Goal: Task Accomplishment & Management: Use online tool/utility

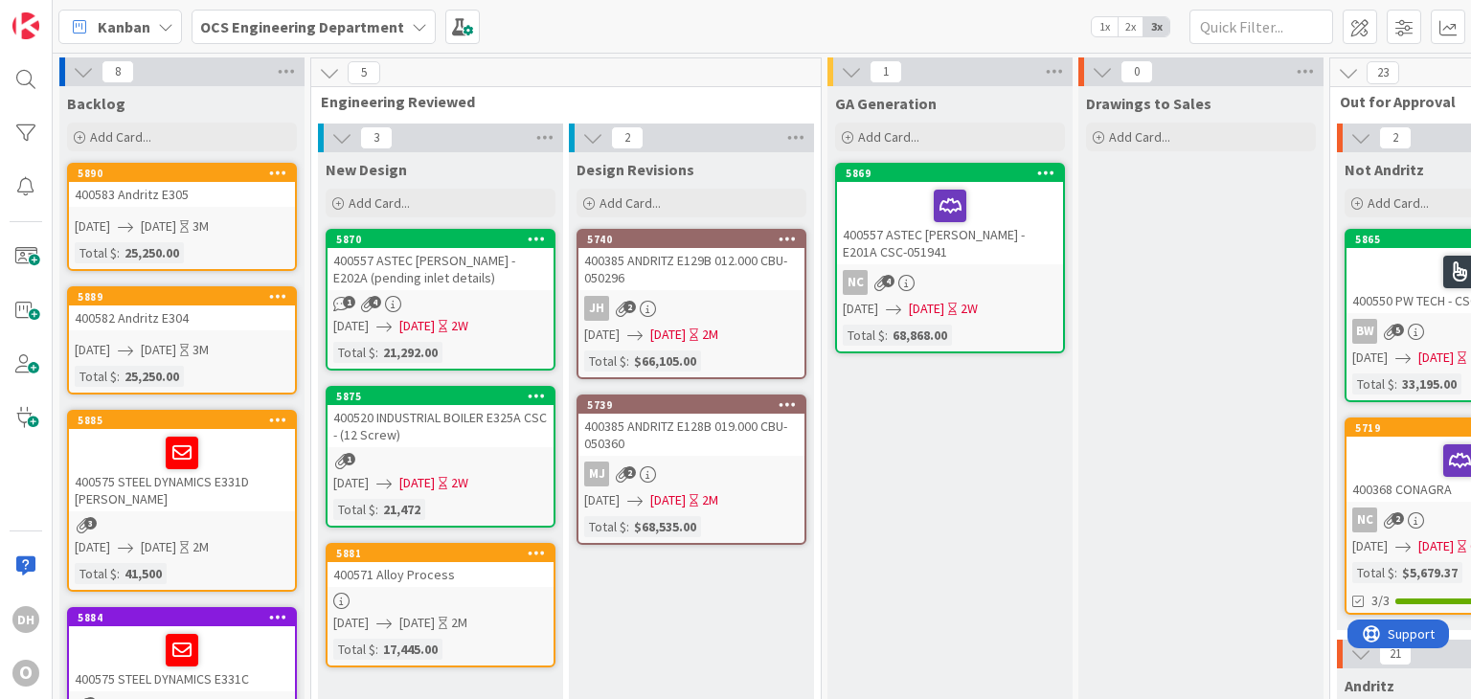
click at [395, 564] on div "400571 Alloy Process" at bounding box center [441, 574] width 226 height 25
click at [439, 584] on link "5881 400571 Alloy Process 07/30/2025 08/29/2025 2M Total $ : 17,445.00" at bounding box center [441, 605] width 230 height 125
click at [425, 557] on div "5881" at bounding box center [444, 553] width 217 height 13
click at [437, 576] on div "400571 Alloy Process" at bounding box center [441, 574] width 226 height 25
click at [391, 564] on div "400571 Alloy Process" at bounding box center [441, 574] width 226 height 25
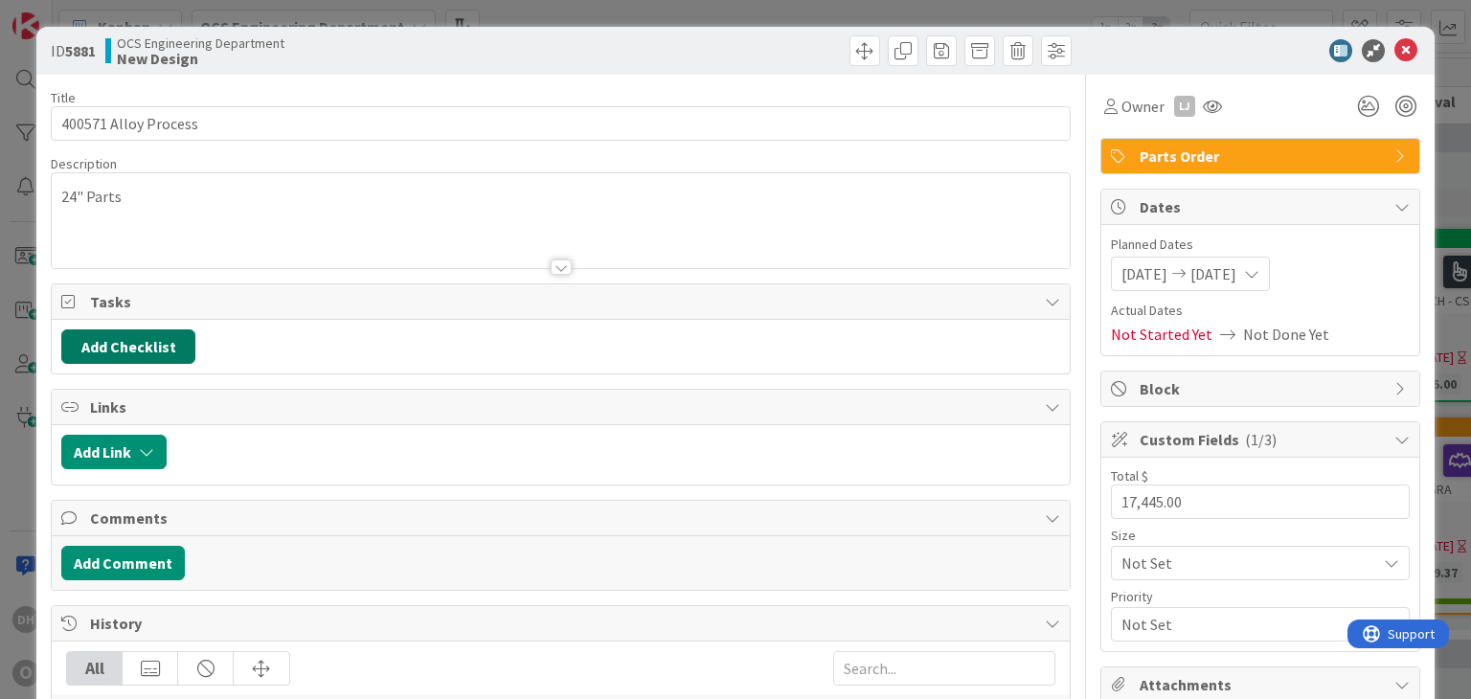
click at [146, 353] on button "Add Checklist" at bounding box center [128, 347] width 134 height 34
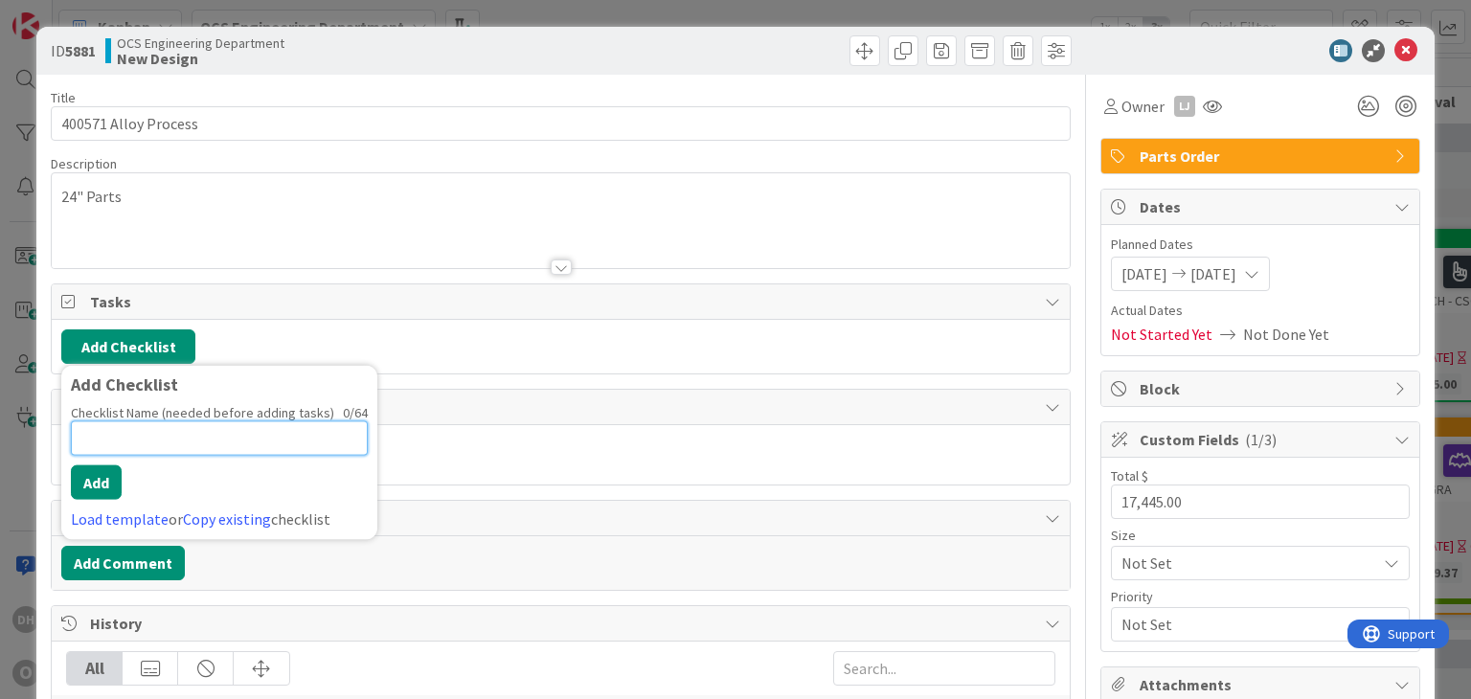
click at [118, 434] on input at bounding box center [219, 438] width 297 height 34
type input "Parts"
click at [103, 481] on button "Add" at bounding box center [96, 483] width 51 height 34
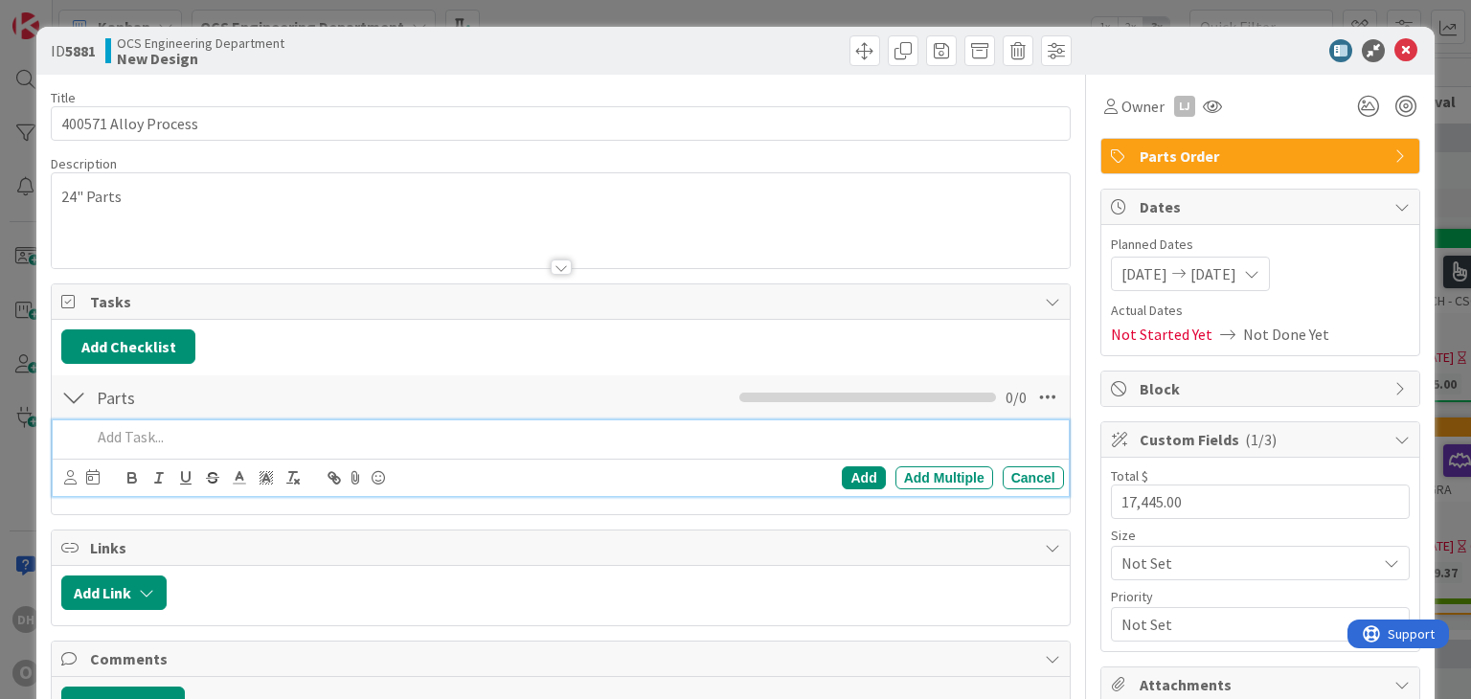
click at [198, 435] on p at bounding box center [573, 437] width 965 height 22
click at [922, 479] on div "Add Multiple" at bounding box center [945, 478] width 98 height 23
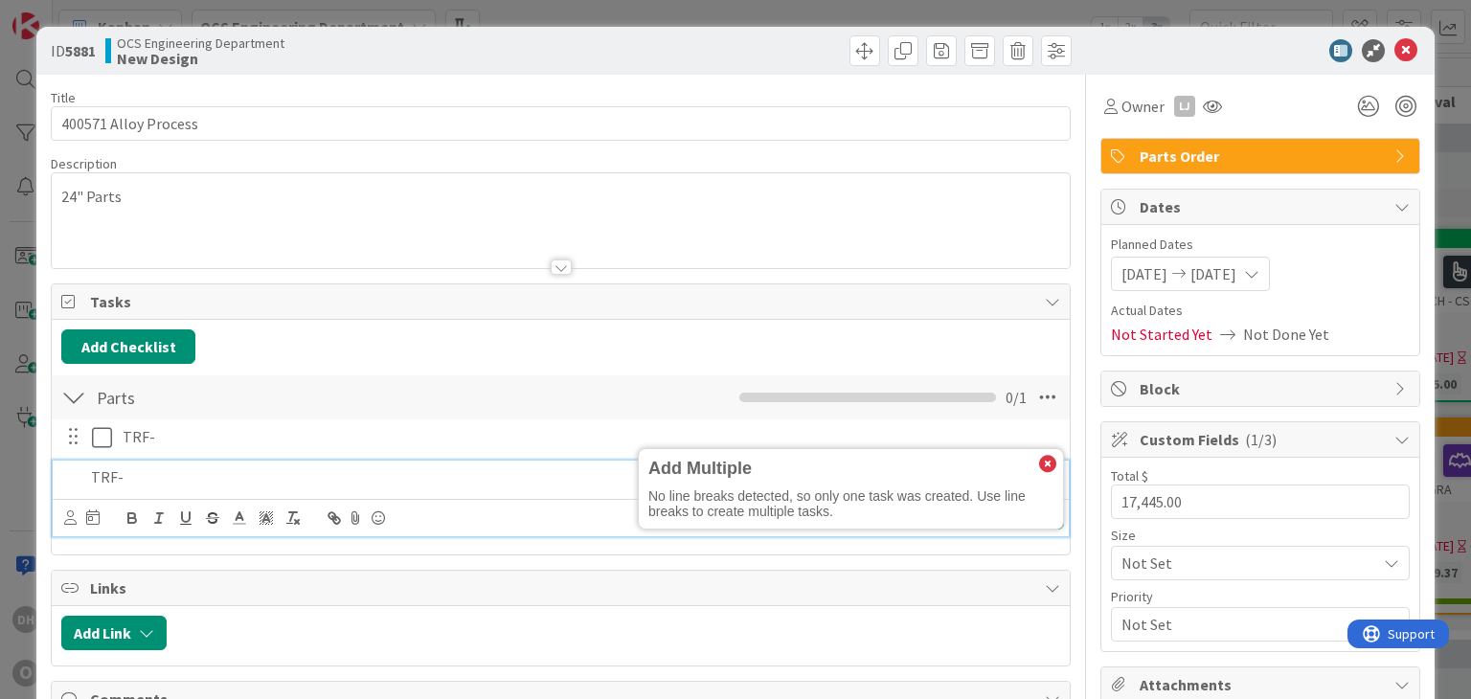
click at [1039, 457] on icon at bounding box center [1047, 464] width 17 height 17
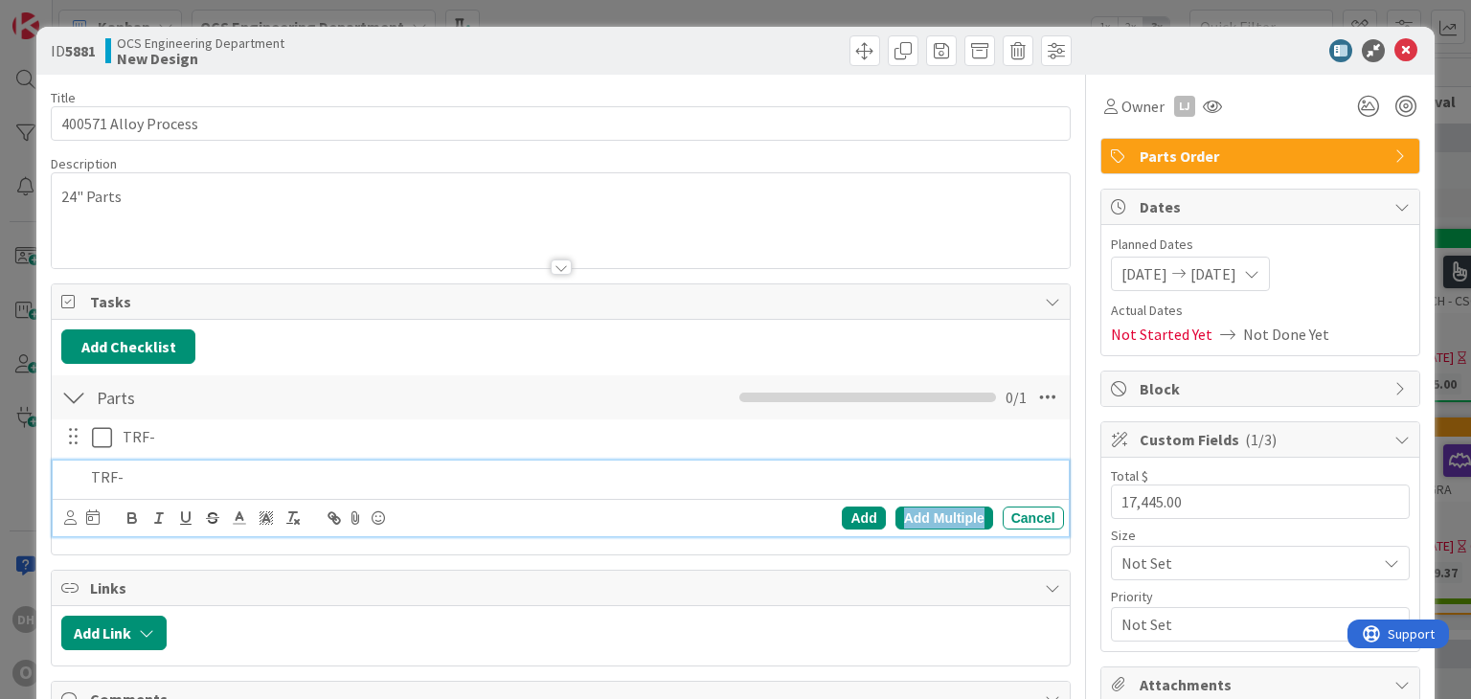
click at [925, 511] on div "Add Multiple" at bounding box center [945, 518] width 98 height 23
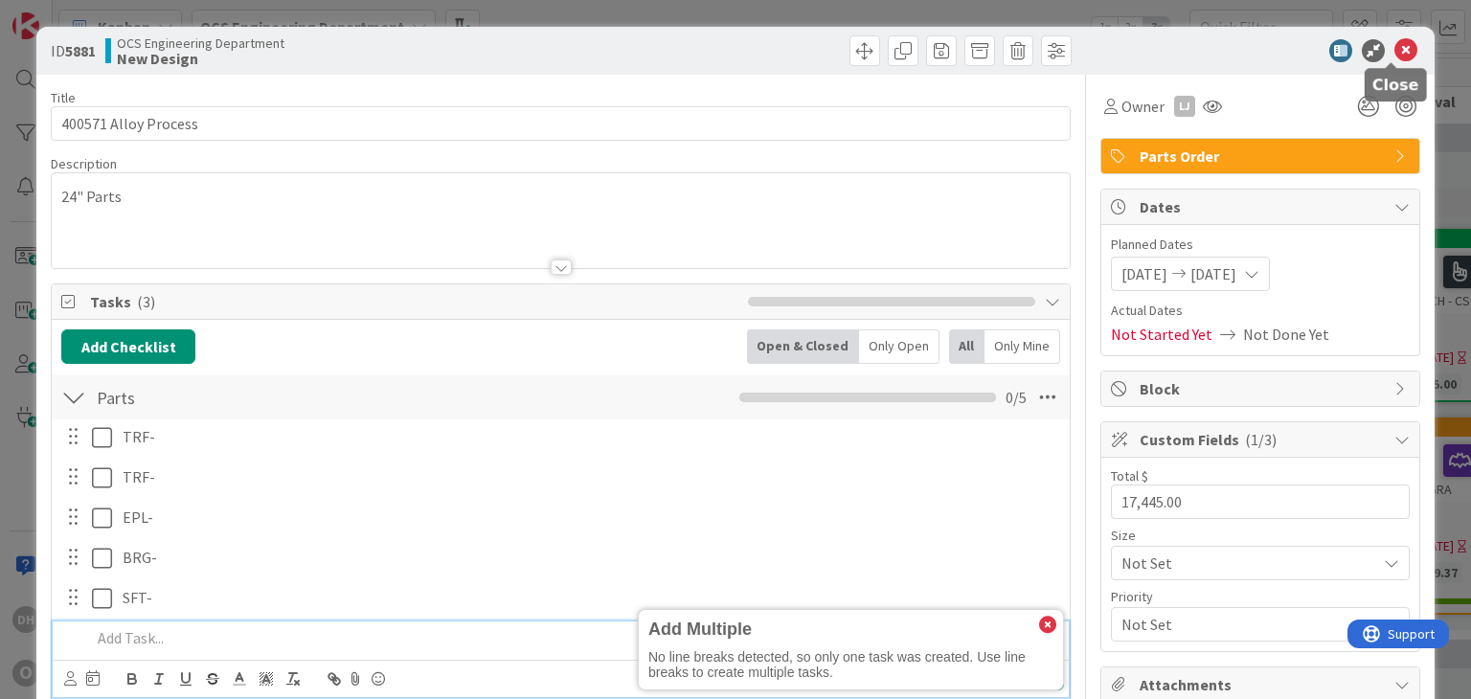
click at [1395, 55] on icon at bounding box center [1406, 50] width 23 height 23
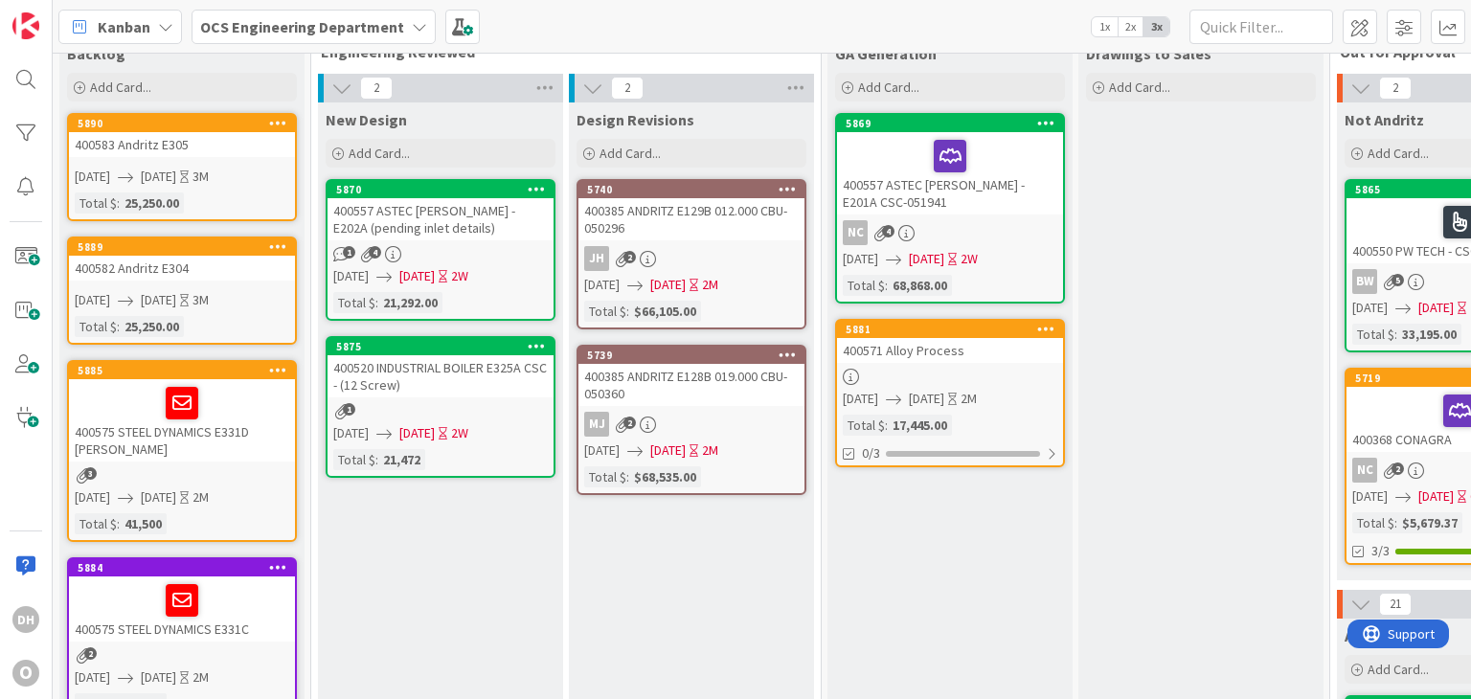
drag, startPoint x: 468, startPoint y: 591, endPoint x: 491, endPoint y: 587, distance: 23.3
click at [989, 361] on link "5881 400571 Alloy Process [DATE] [DATE] 2M Total $ : 17,445.00 0/3" at bounding box center [950, 393] width 230 height 148
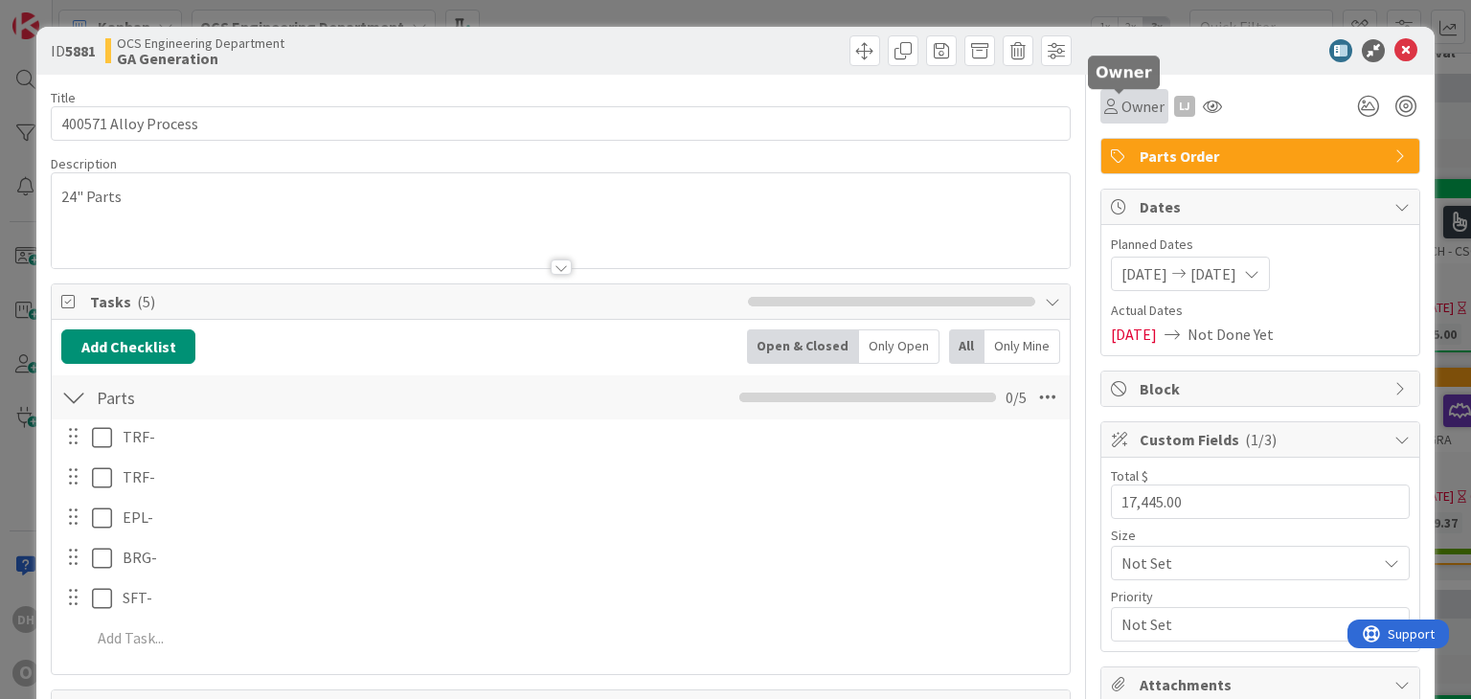
click at [1139, 113] on span "Owner" at bounding box center [1143, 106] width 43 height 23
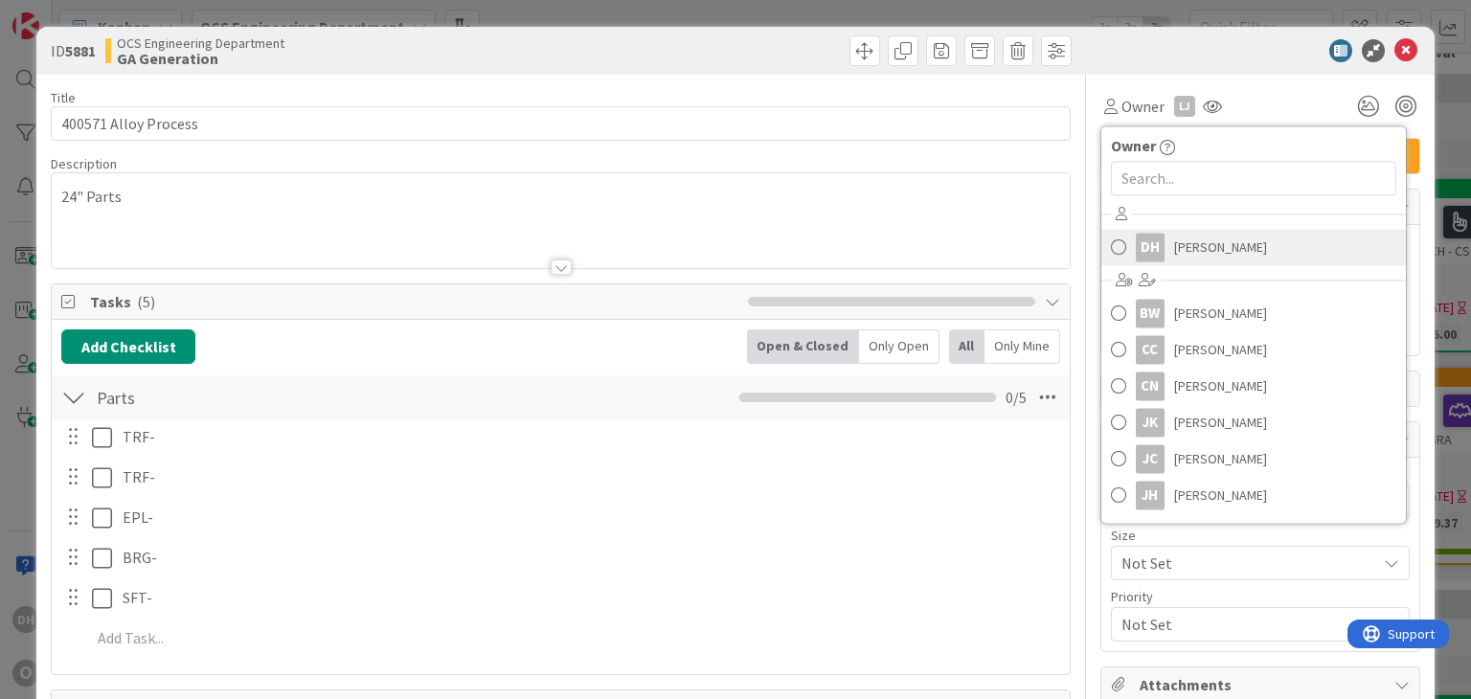
click at [1190, 249] on span "[PERSON_NAME]" at bounding box center [1220, 247] width 93 height 29
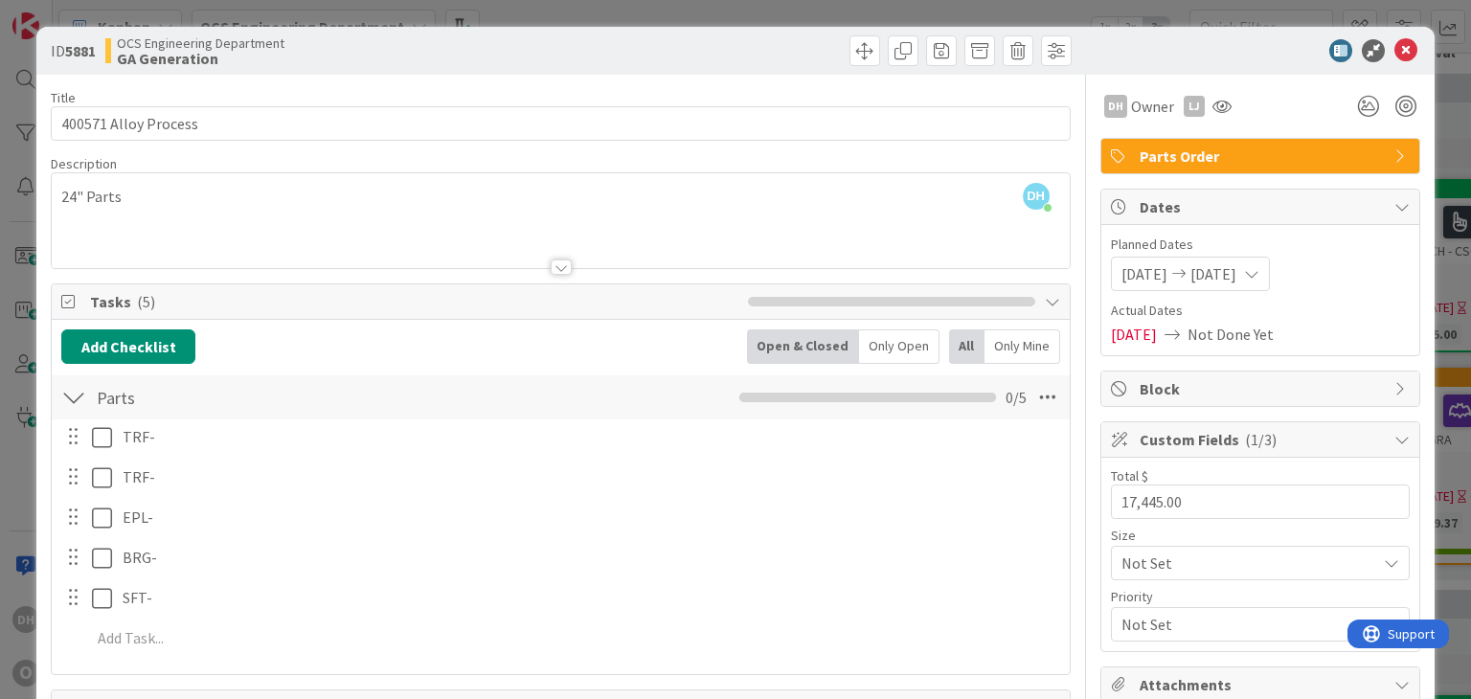
click at [1395, 54] on icon at bounding box center [1406, 50] width 23 height 23
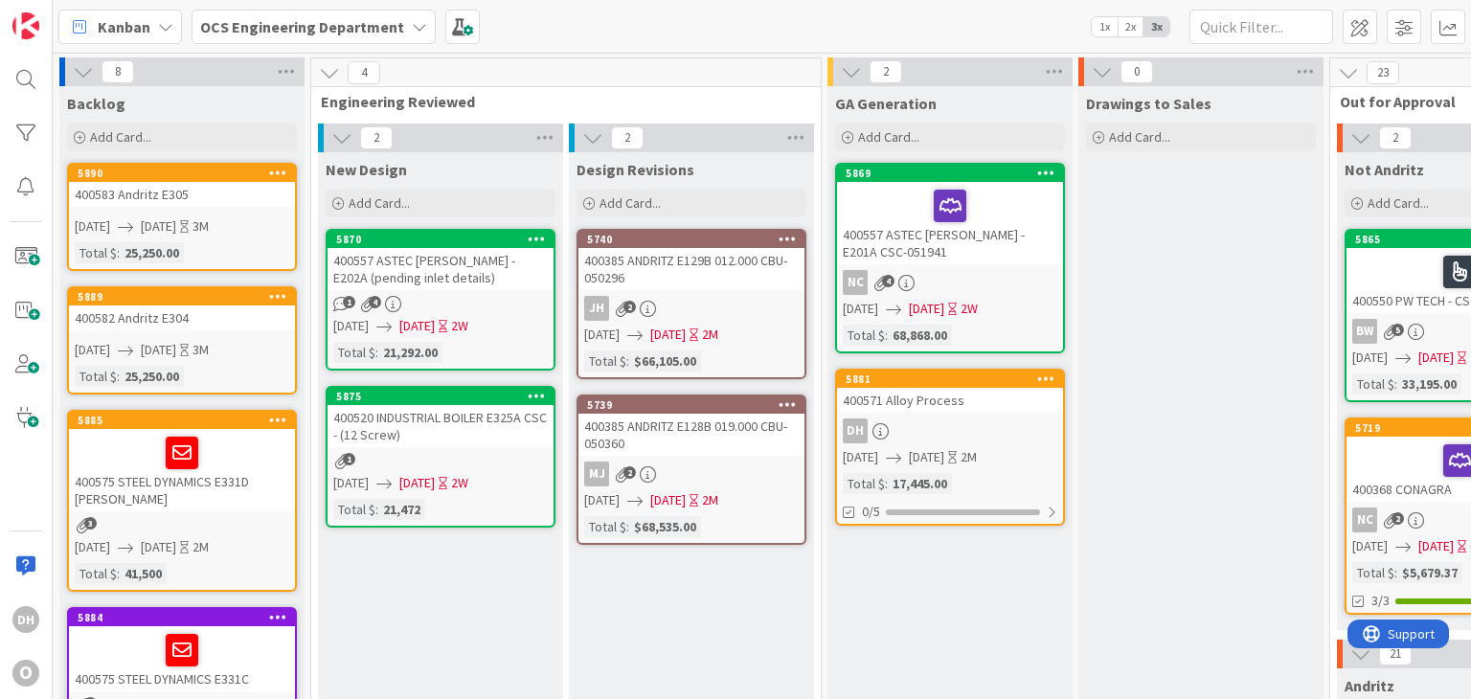
scroll to position [192, 0]
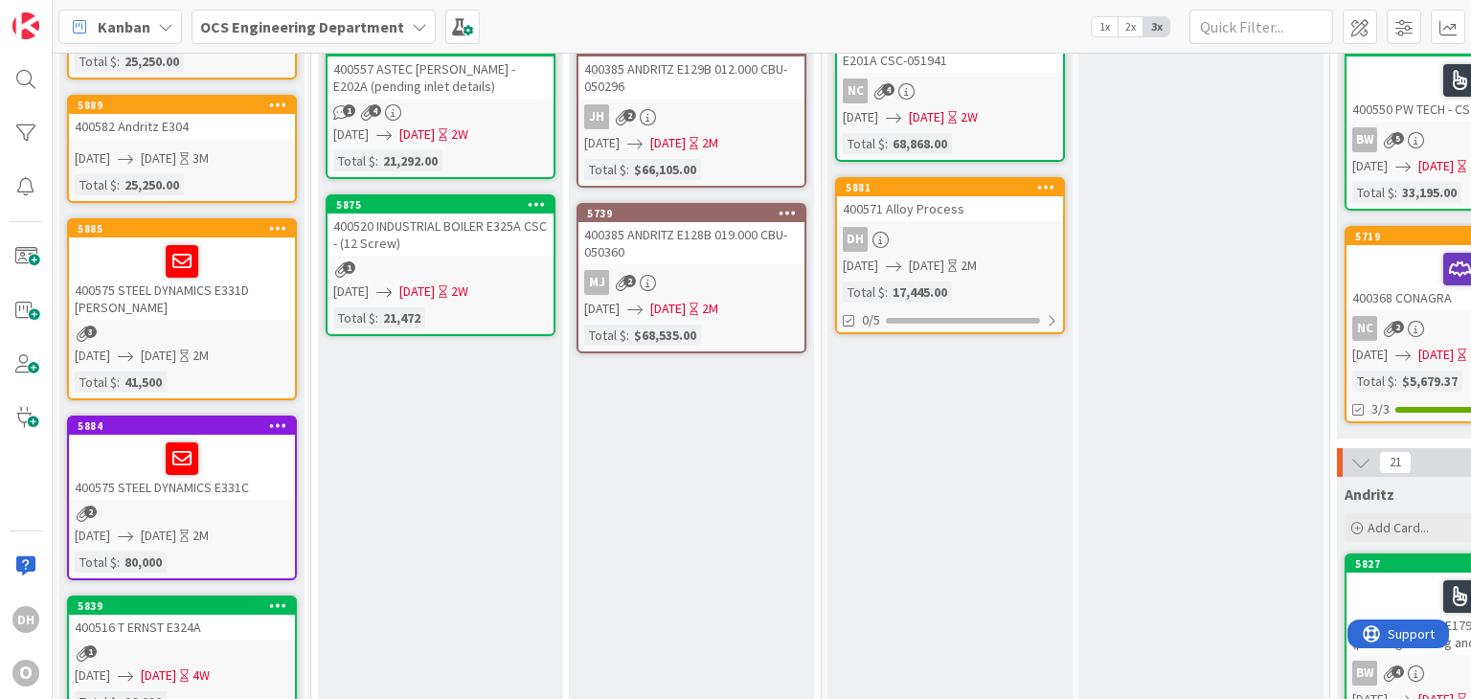
click at [967, 224] on link "5881 400571 Alloy Process DH [DATE] [DATE] 2M Total $ : 17,445.00 0/5" at bounding box center [950, 255] width 230 height 157
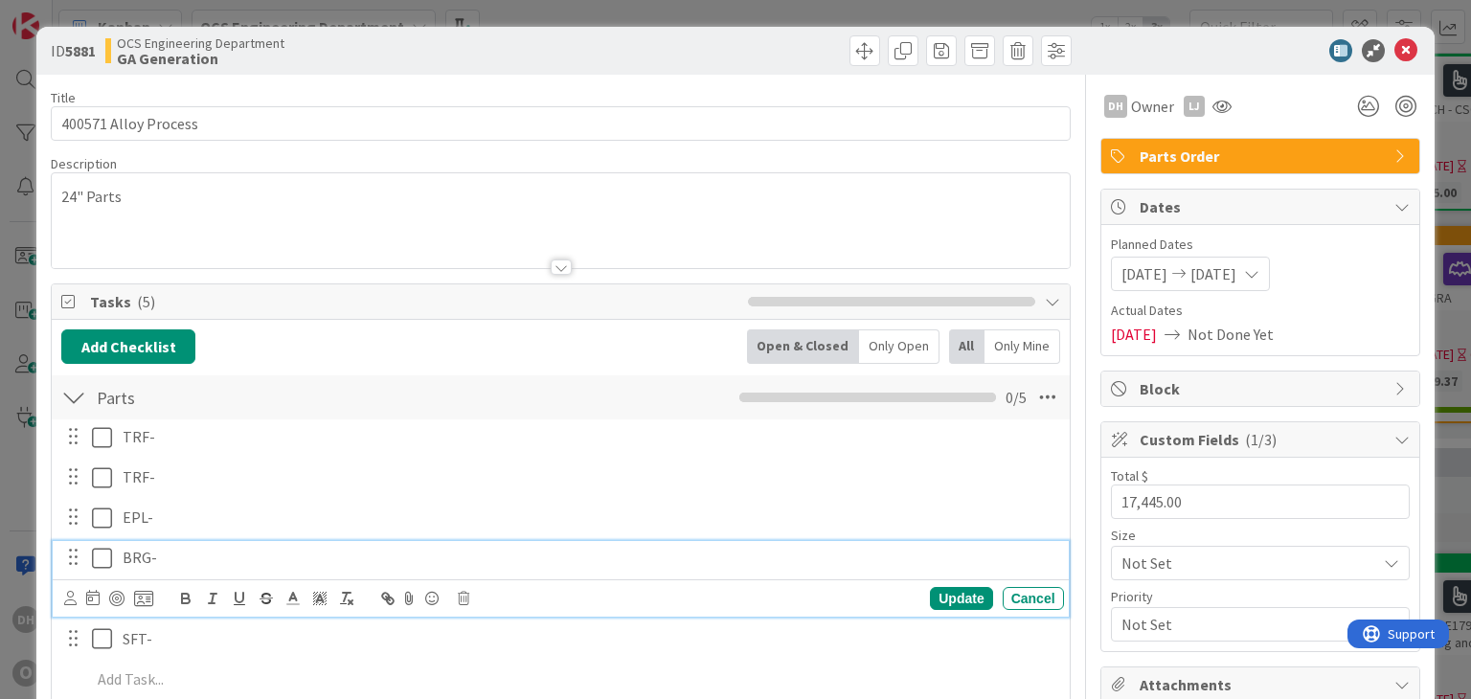
click at [180, 560] on p "BRG-" at bounding box center [590, 558] width 934 height 22
click at [157, 561] on p "BRG-" at bounding box center [590, 558] width 934 height 22
click at [105, 560] on icon at bounding box center [106, 558] width 29 height 23
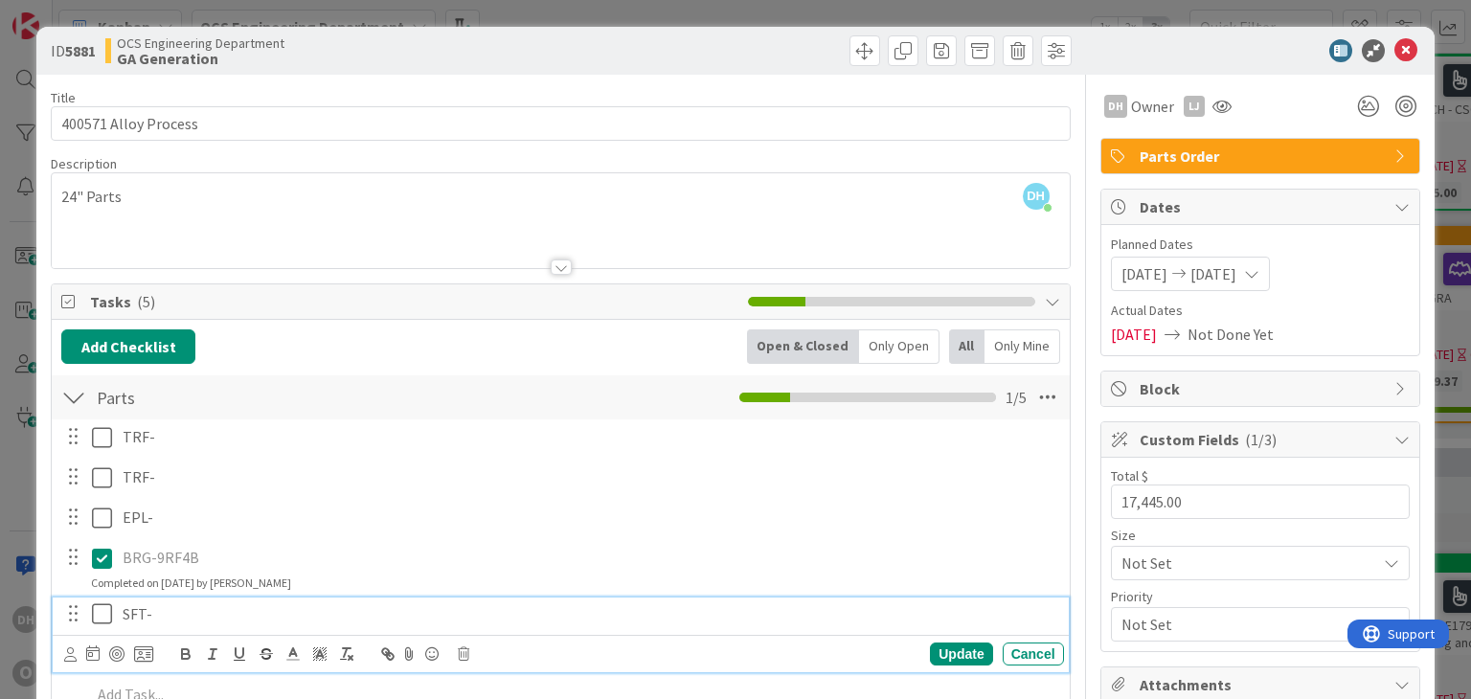
click at [188, 615] on p "SFT-" at bounding box center [590, 614] width 934 height 22
click at [158, 615] on p "SFT-" at bounding box center [590, 614] width 934 height 22
click at [104, 615] on icon at bounding box center [106, 614] width 29 height 23
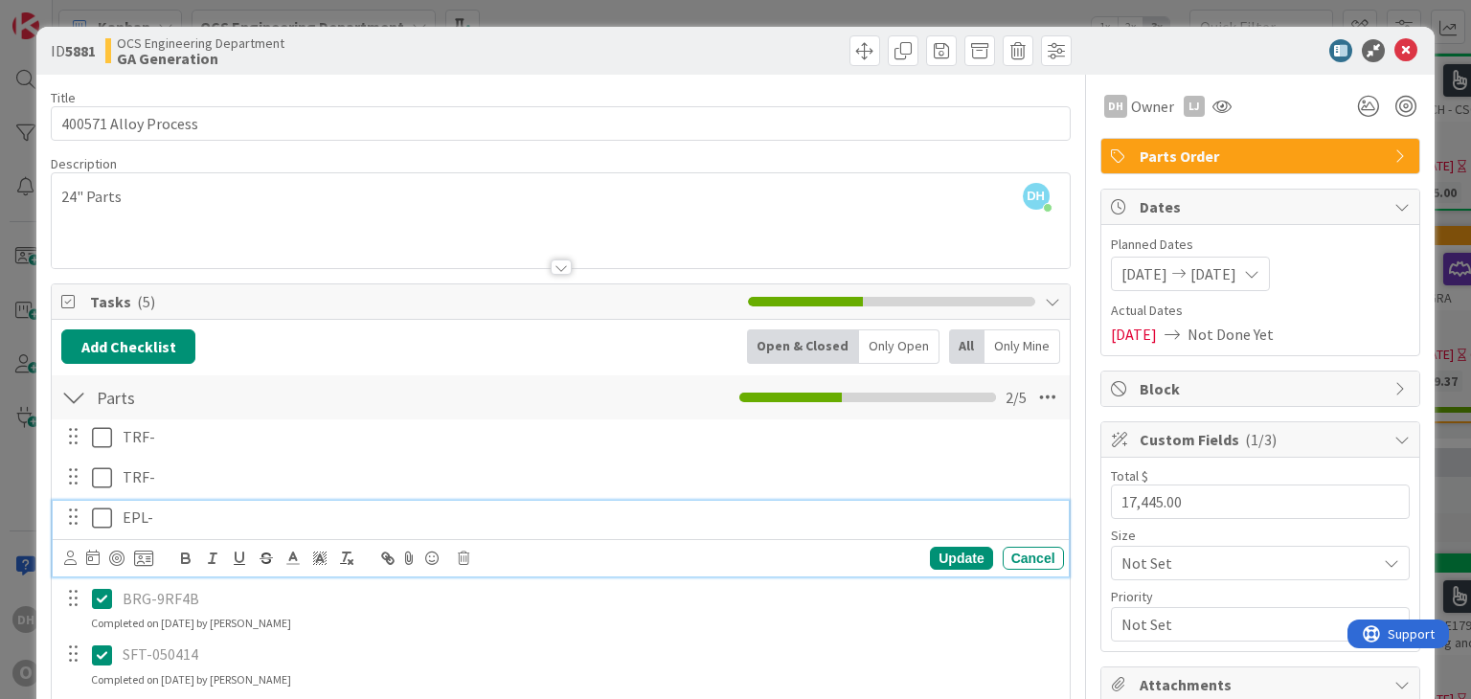
click at [156, 512] on p "EPL-" at bounding box center [590, 518] width 934 height 22
click at [100, 514] on icon at bounding box center [106, 518] width 29 height 23
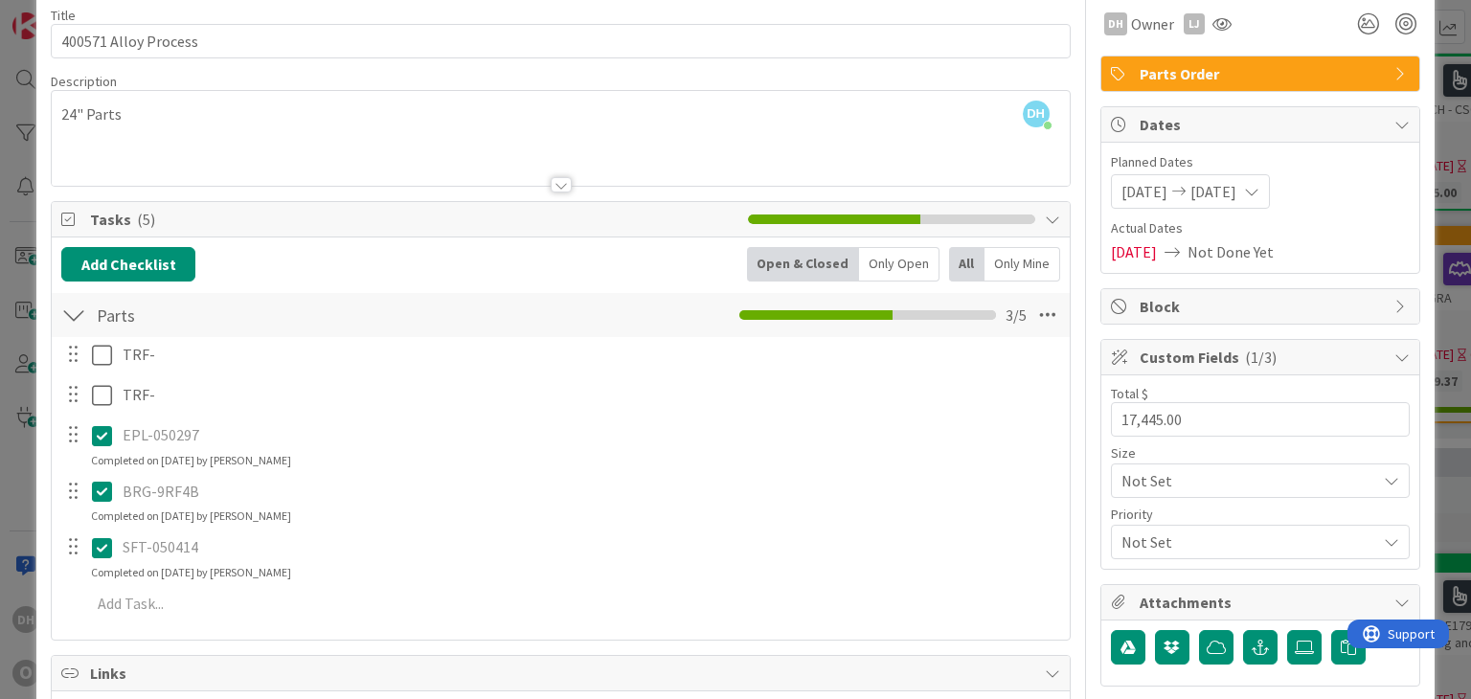
scroll to position [192, 0]
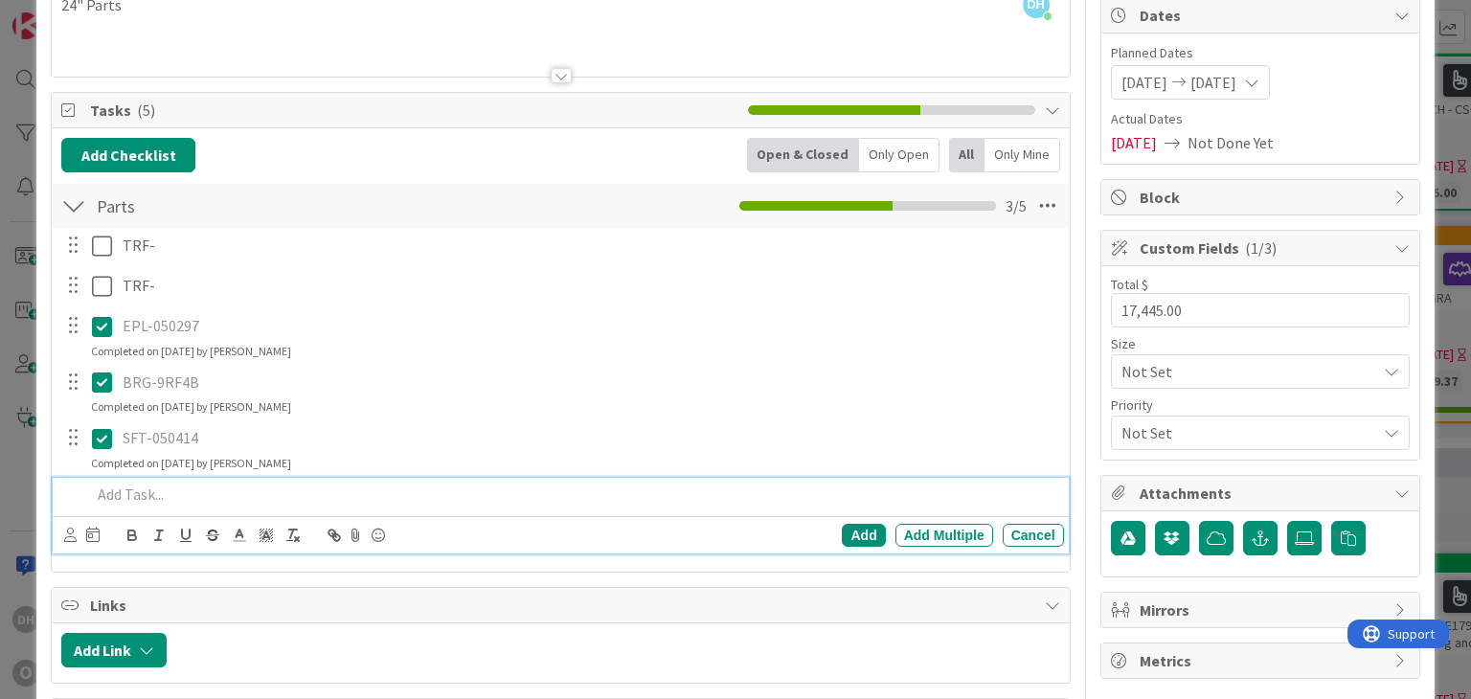
click at [146, 497] on p at bounding box center [573, 495] width 965 height 22
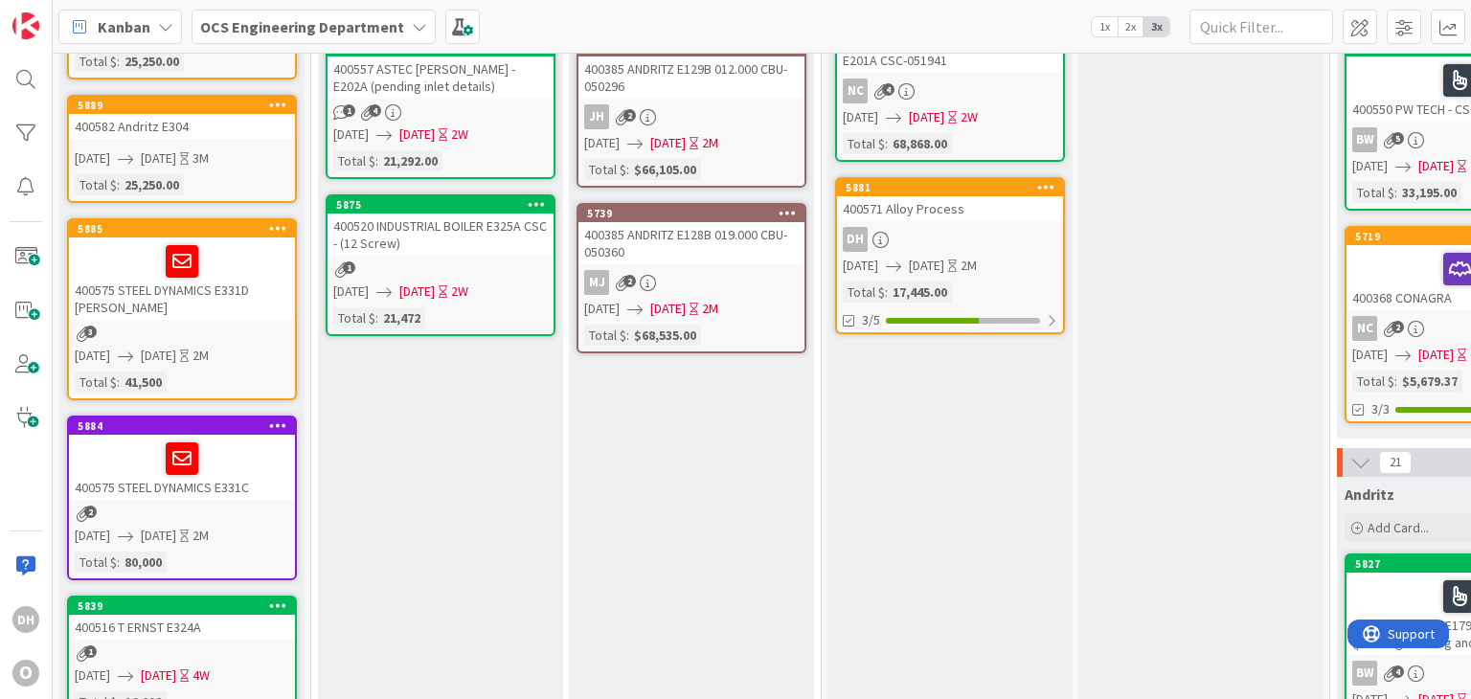
click at [985, 208] on div "400571 Alloy Process" at bounding box center [950, 208] width 226 height 25
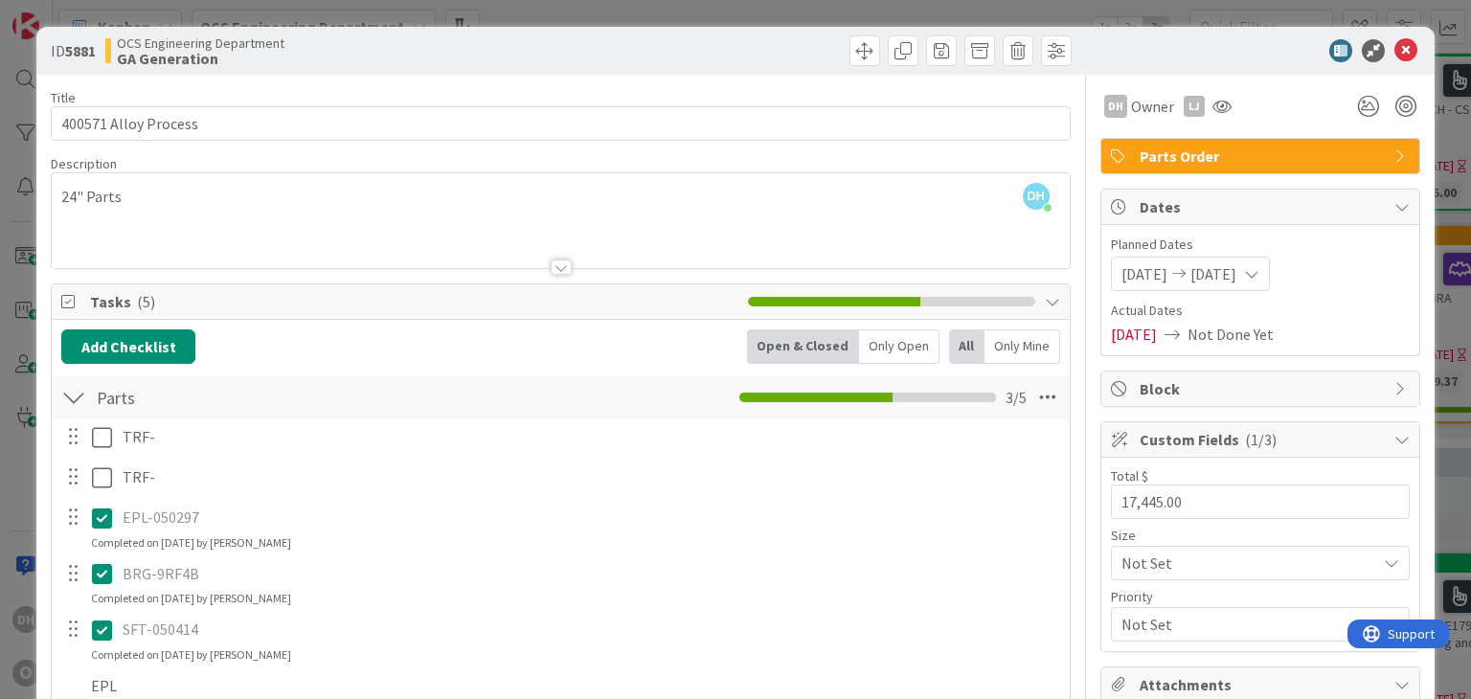
scroll to position [287, 0]
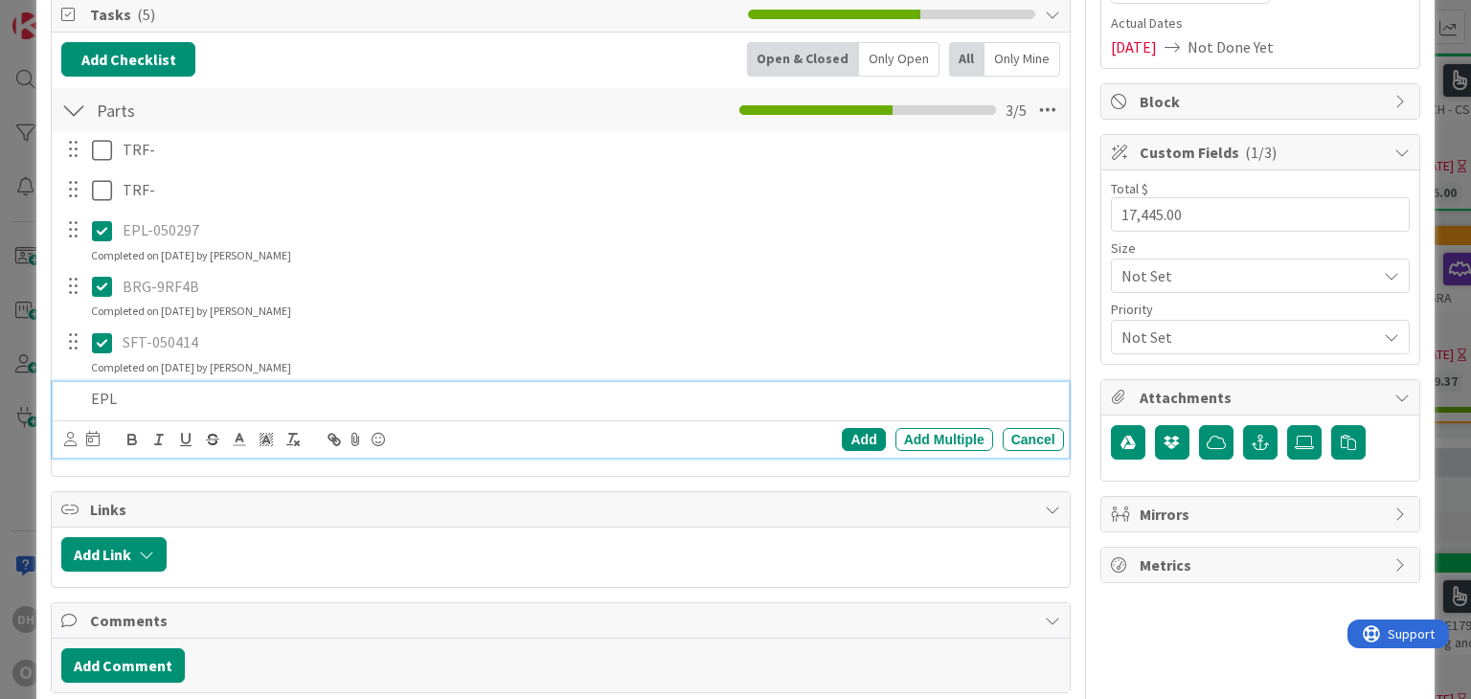
click at [175, 402] on p "EPL" at bounding box center [573, 399] width 965 height 22
click at [862, 434] on div "Add" at bounding box center [863, 439] width 43 height 23
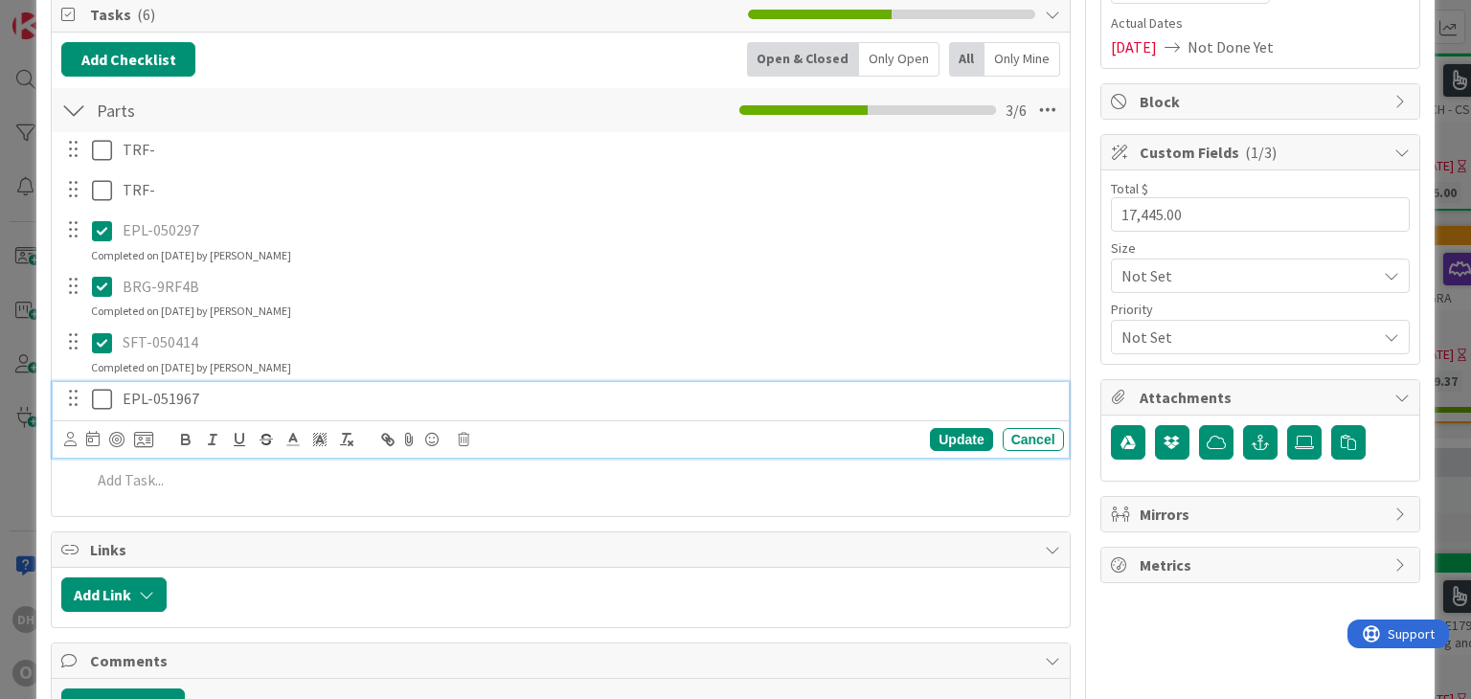
click at [218, 394] on p "EPL-051967" at bounding box center [590, 399] width 934 height 22
click at [960, 443] on div "Update" at bounding box center [961, 439] width 62 height 23
